Goal: Browse casually: Explore the website without a specific task or goal

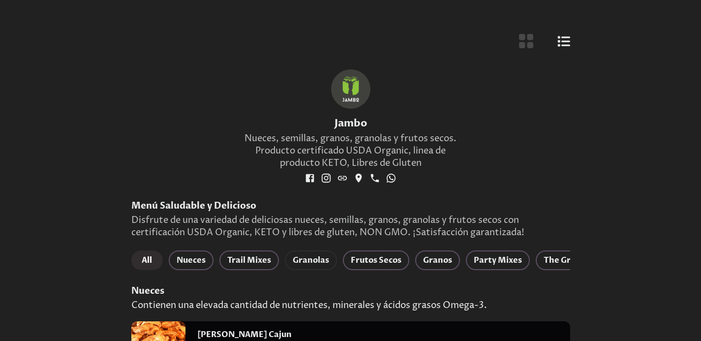
click at [317, 263] on span "Granolas" at bounding box center [311, 260] width 36 height 14
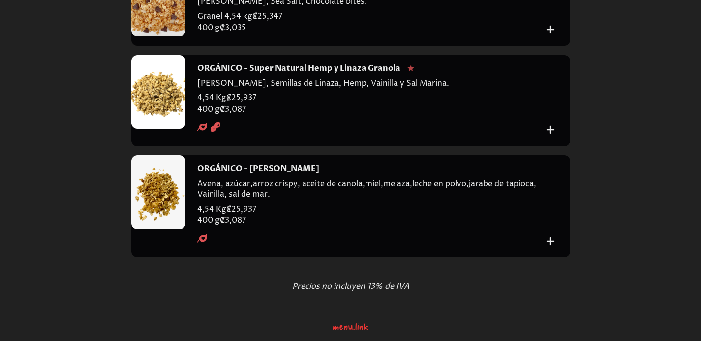
scroll to position [120, 0]
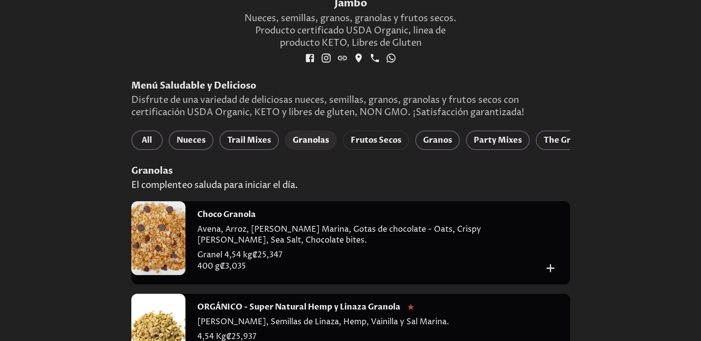
click at [365, 143] on span "Frutos Secos" at bounding box center [376, 140] width 51 height 14
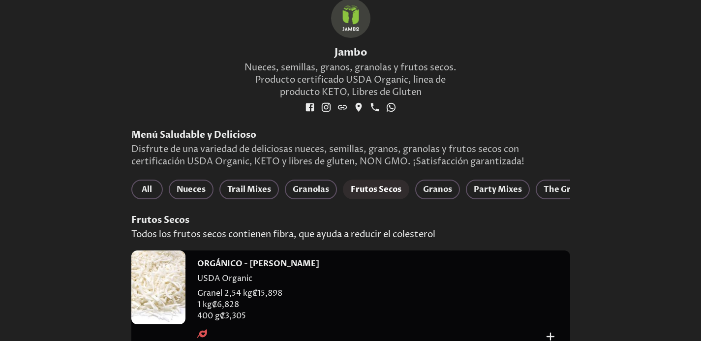
scroll to position [22, 0]
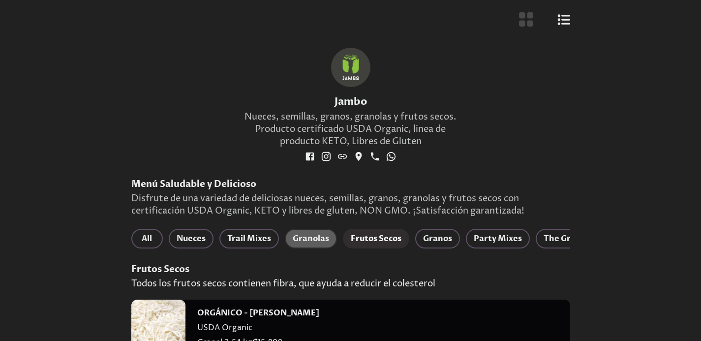
click at [303, 233] on span "Granolas" at bounding box center [311, 239] width 36 height 14
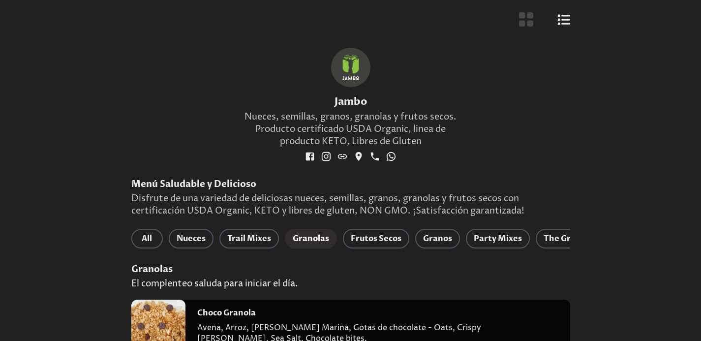
scroll to position [120, 0]
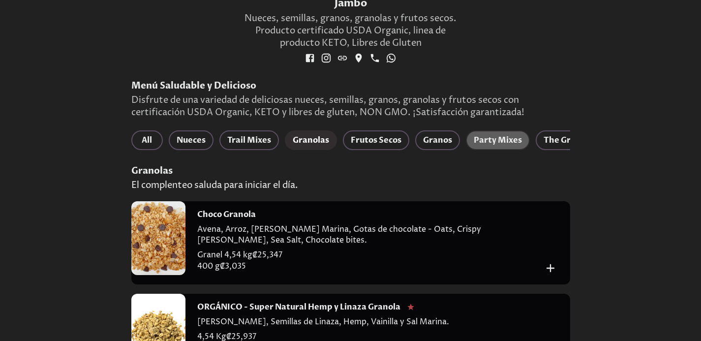
click at [487, 137] on span "Party Mixes" at bounding box center [498, 140] width 48 height 14
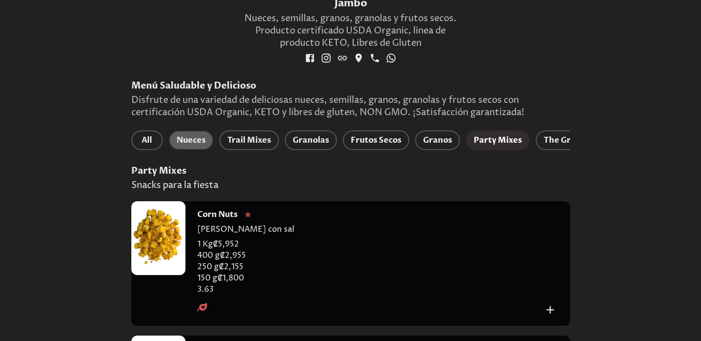
click at [207, 136] on button "Nueces" at bounding box center [191, 140] width 45 height 20
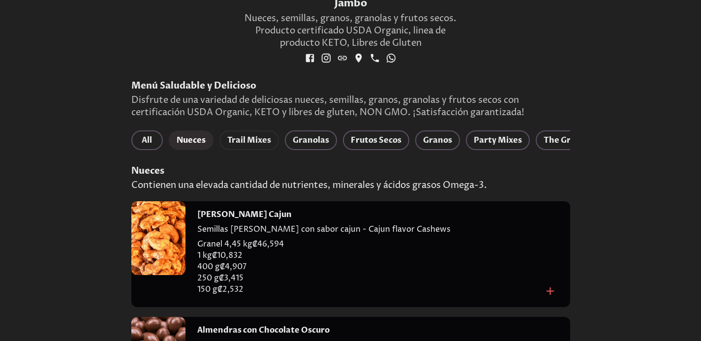
click at [264, 135] on span "Trail Mixes" at bounding box center [249, 140] width 44 height 14
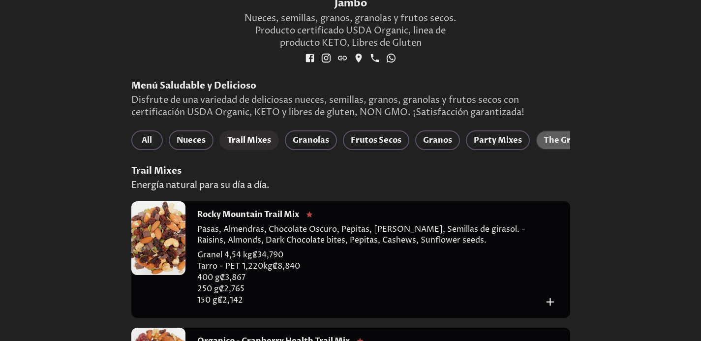
click at [553, 137] on span "The Granola Bakery" at bounding box center [583, 140] width 80 height 14
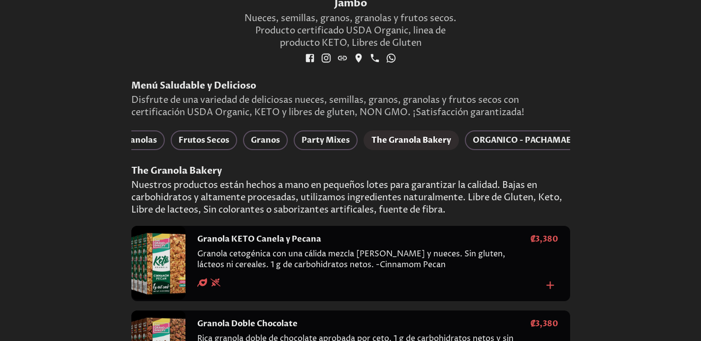
scroll to position [0, 185]
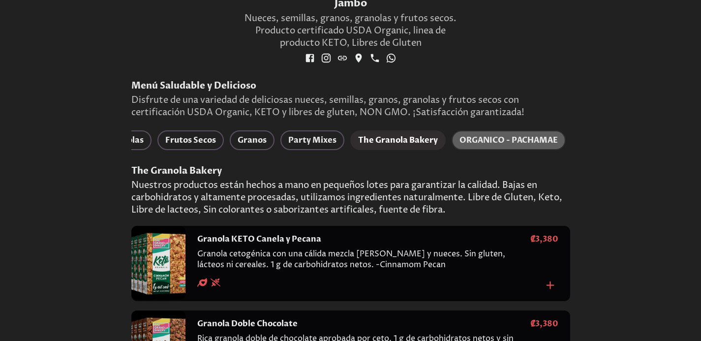
click at [474, 141] on span "ORGANICO - PACHAMAE" at bounding box center [508, 140] width 98 height 14
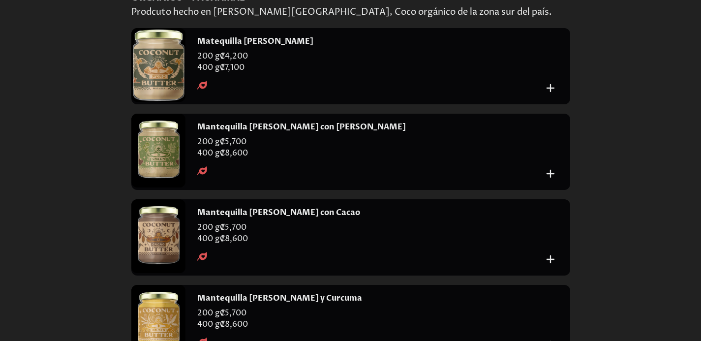
scroll to position [47, 0]
